Goal: Navigation & Orientation: Understand site structure

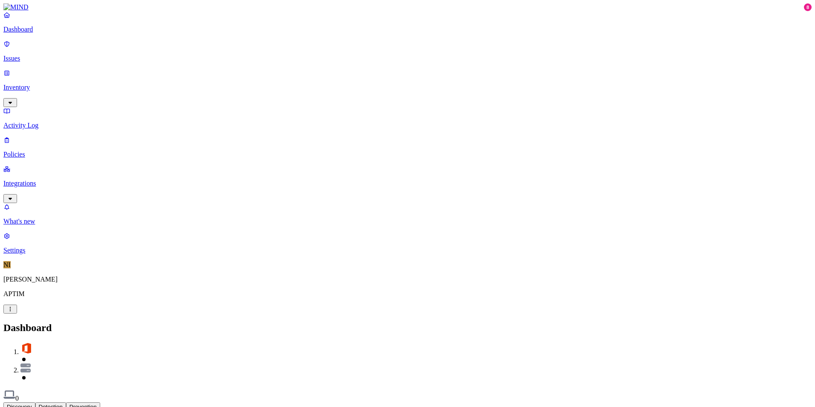
click at [64, 84] on p "Inventory" at bounding box center [407, 88] width 808 height 8
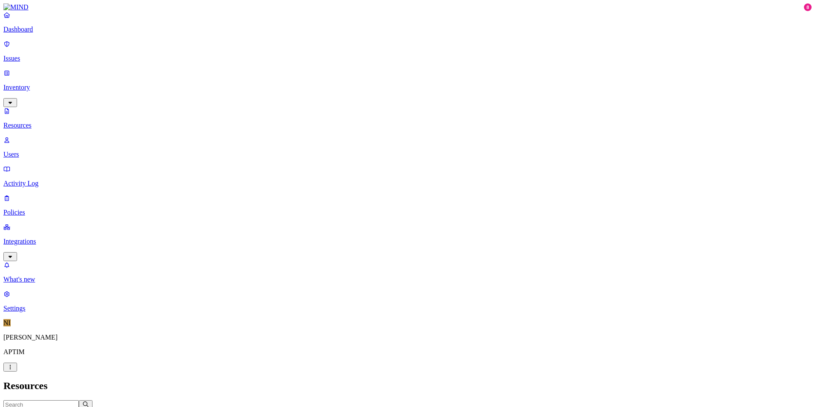
click at [67, 237] on p "Integrations" at bounding box center [407, 241] width 808 height 8
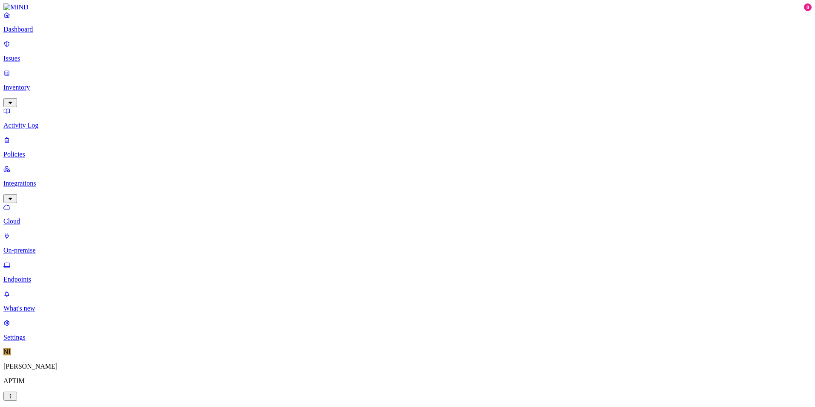
click at [43, 32] on link "Dashboard" at bounding box center [407, 22] width 808 height 22
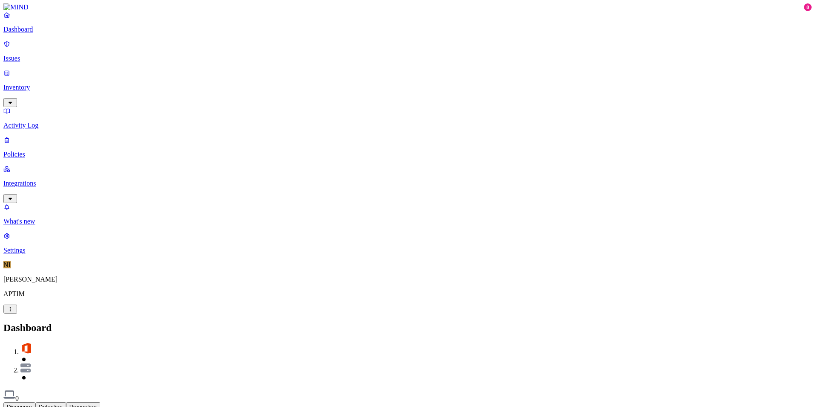
click at [358, 402] on div "Discovery Detection Prevention" at bounding box center [407, 406] width 808 height 9
